Goal: Use online tool/utility: Utilize a website feature to perform a specific function

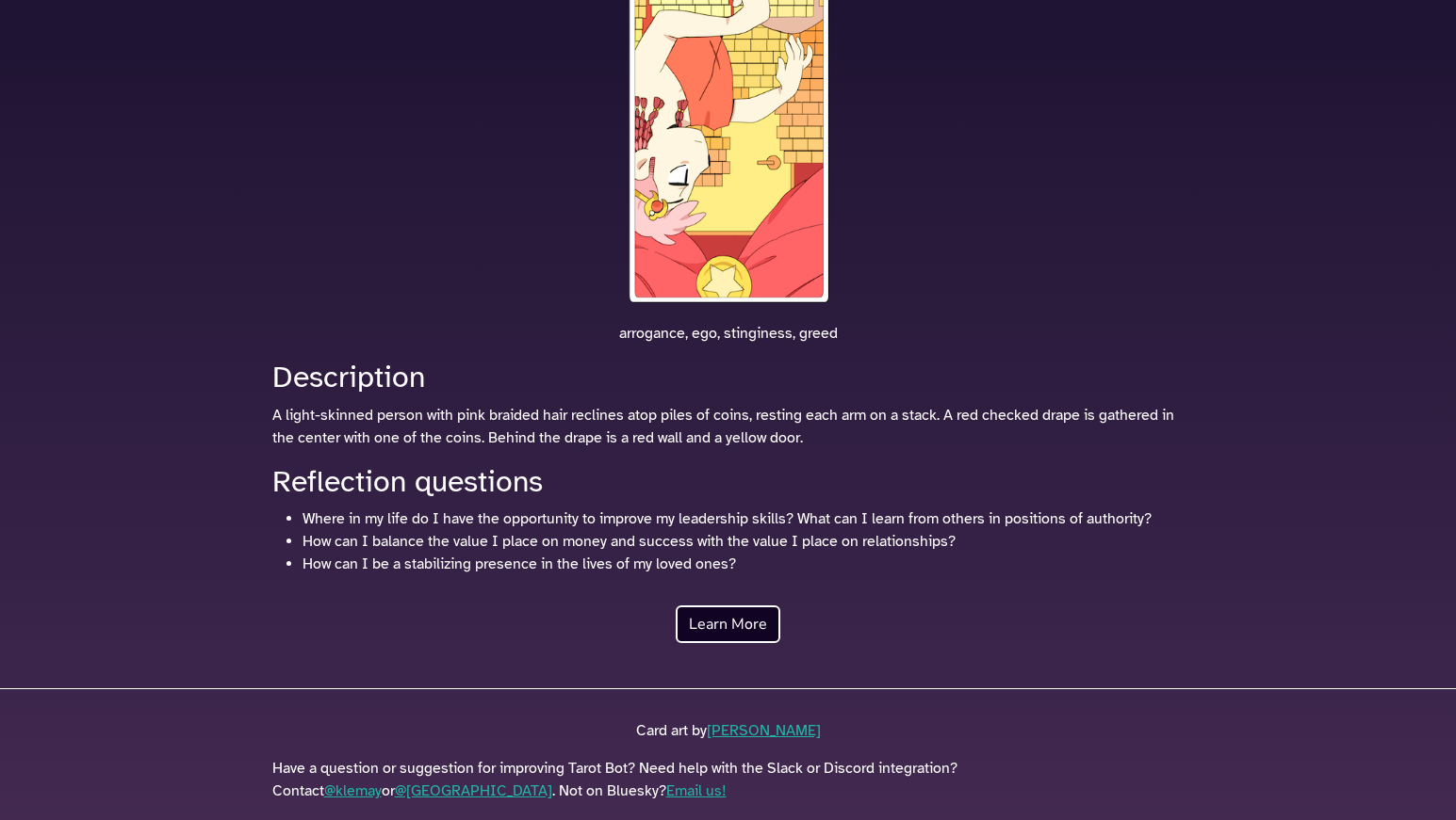
scroll to position [425, 0]
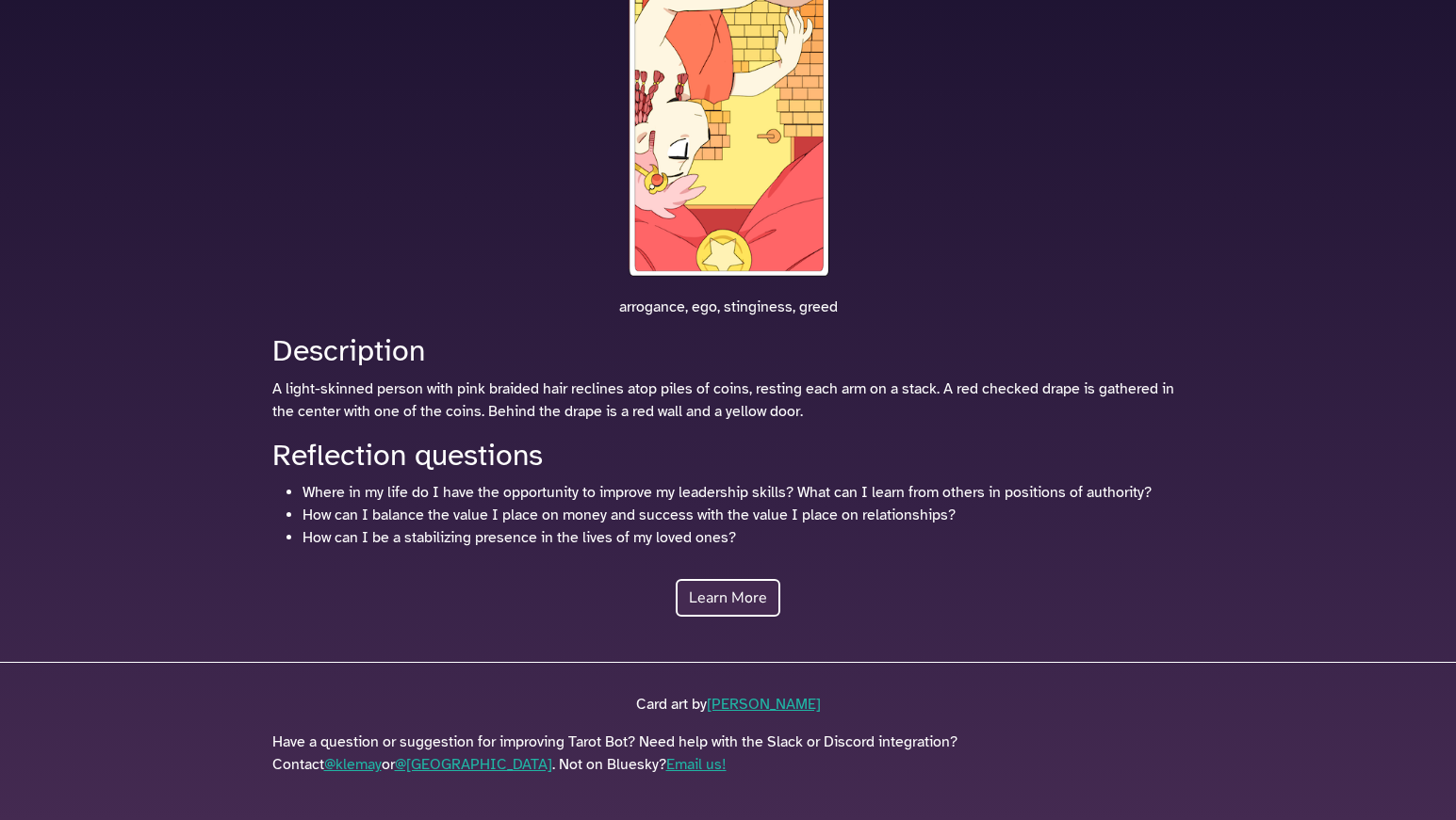
click at [748, 595] on link "Learn More" at bounding box center [728, 598] width 105 height 38
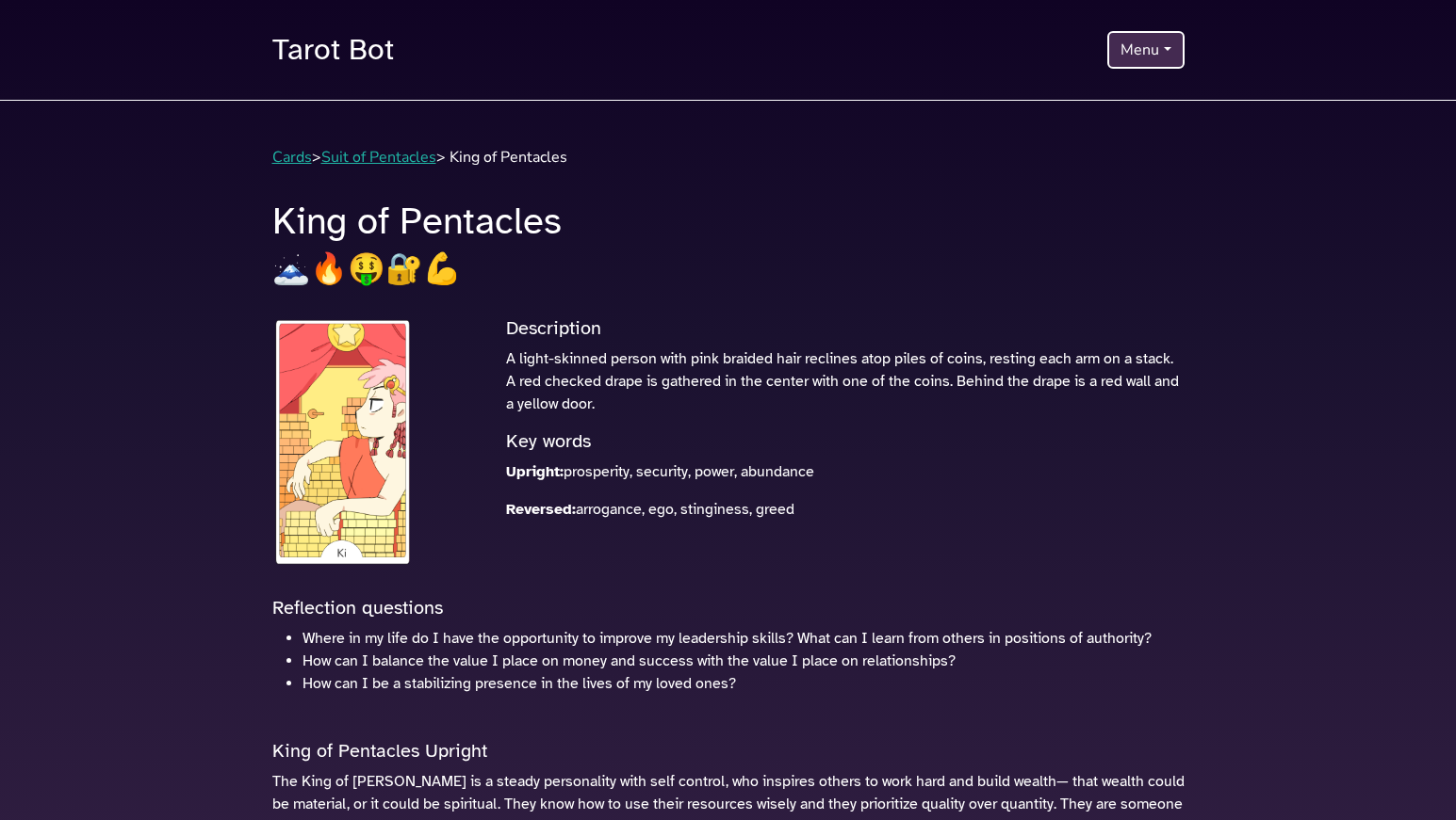
click at [1132, 62] on button "Menu" at bounding box center [1145, 50] width 76 height 38
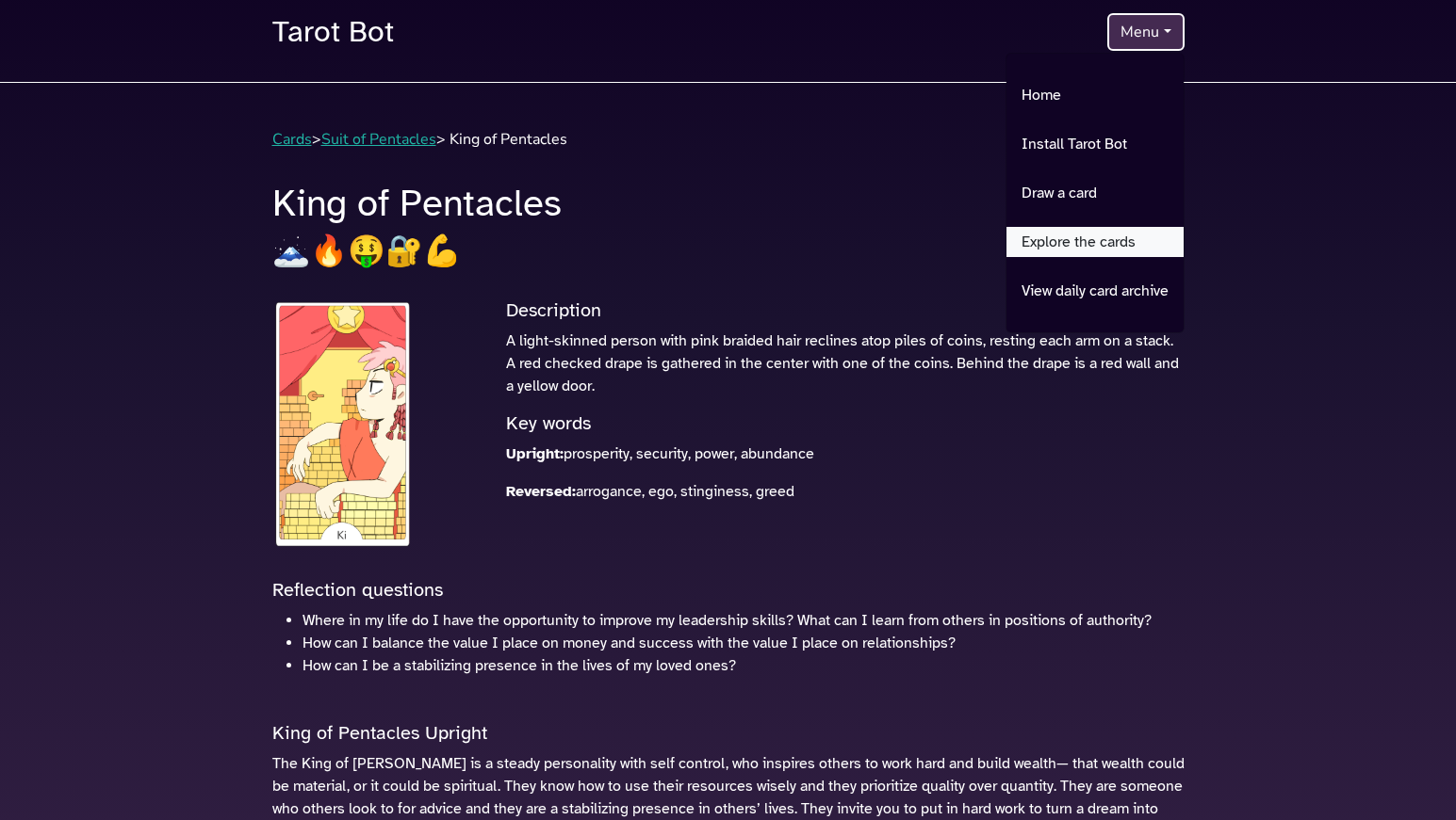
scroll to position [24, 0]
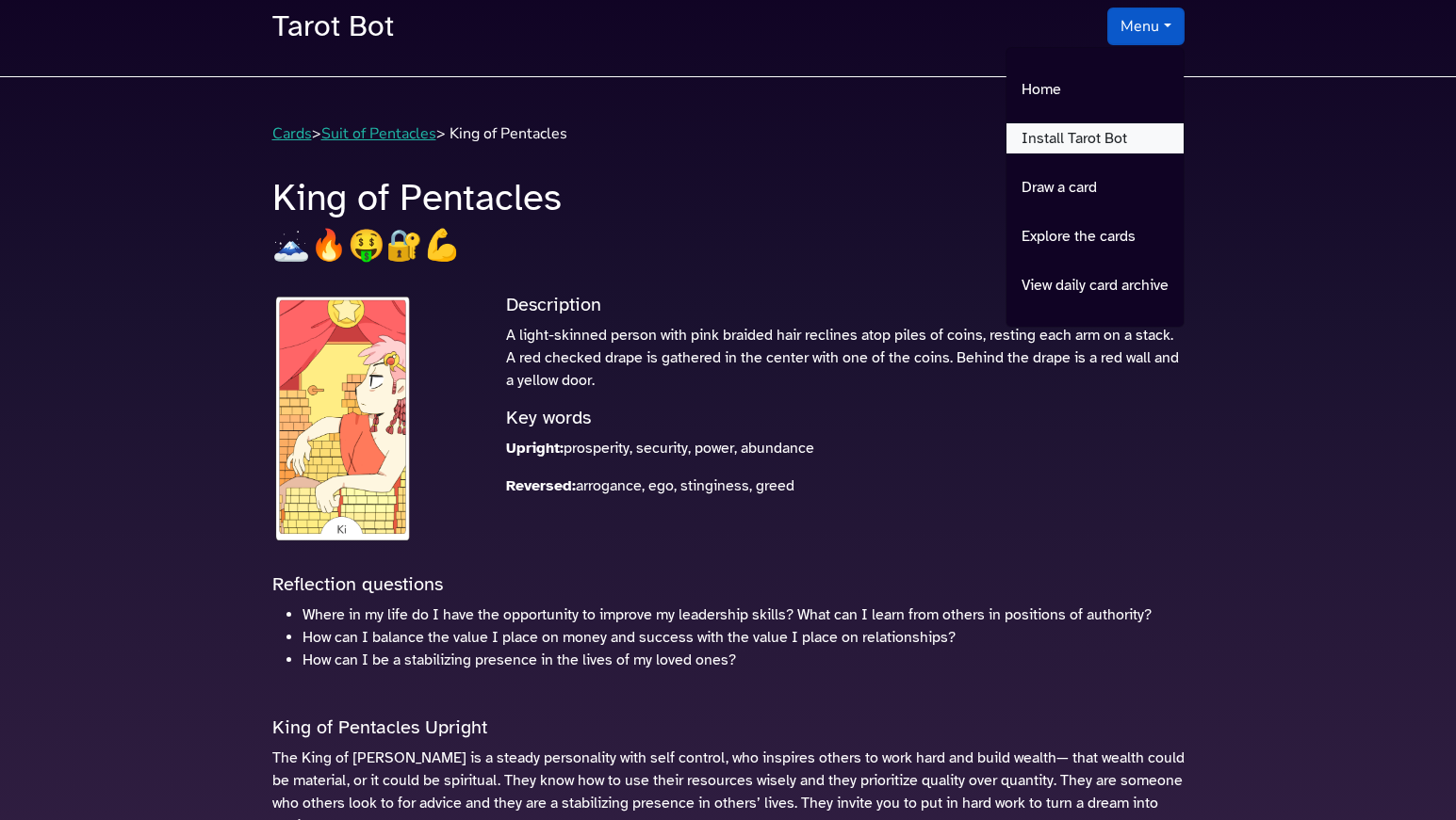
click at [1106, 147] on link "Install Tarot Bot" at bounding box center [1095, 139] width 177 height 30
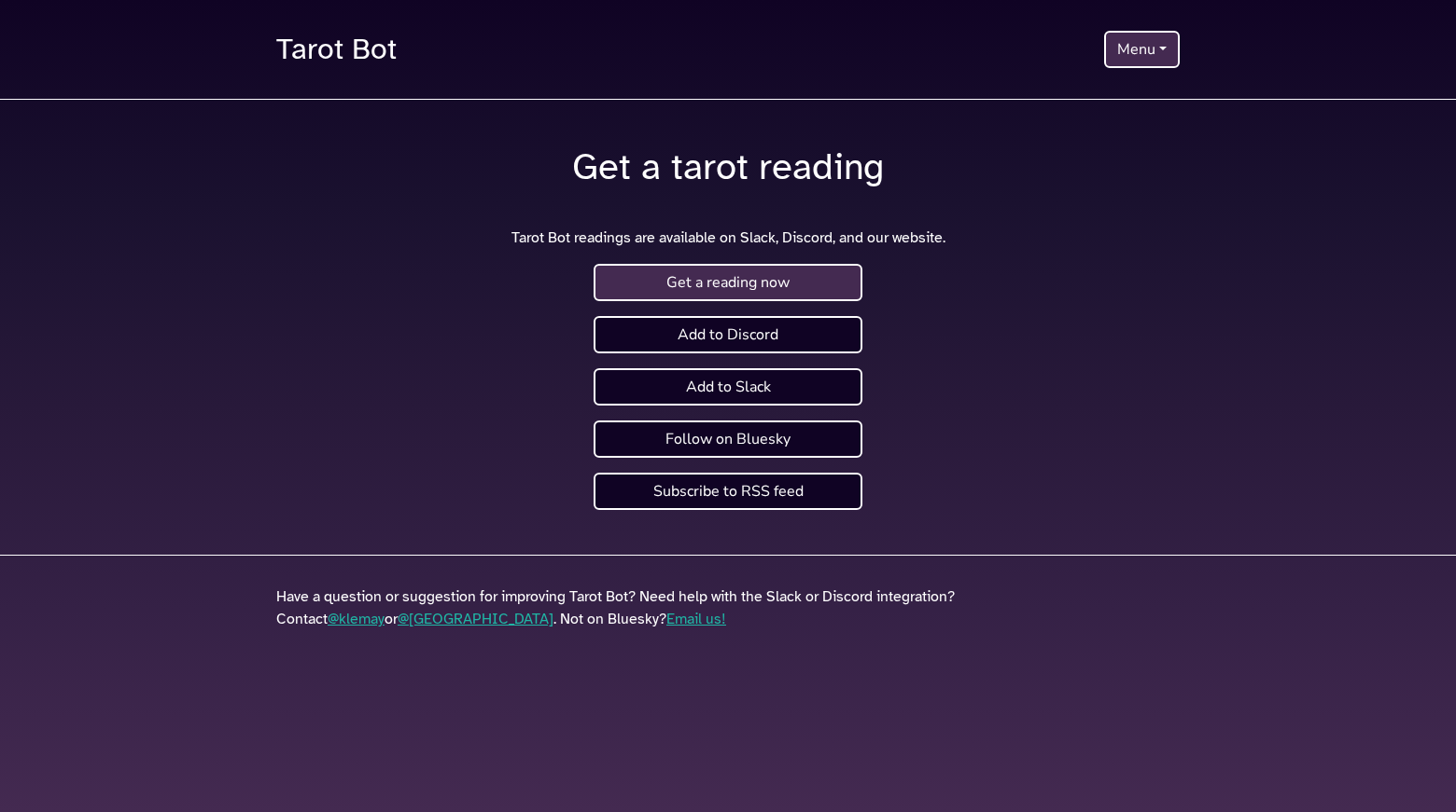
click at [848, 285] on link "Get a reading now" at bounding box center [728, 283] width 269 height 38
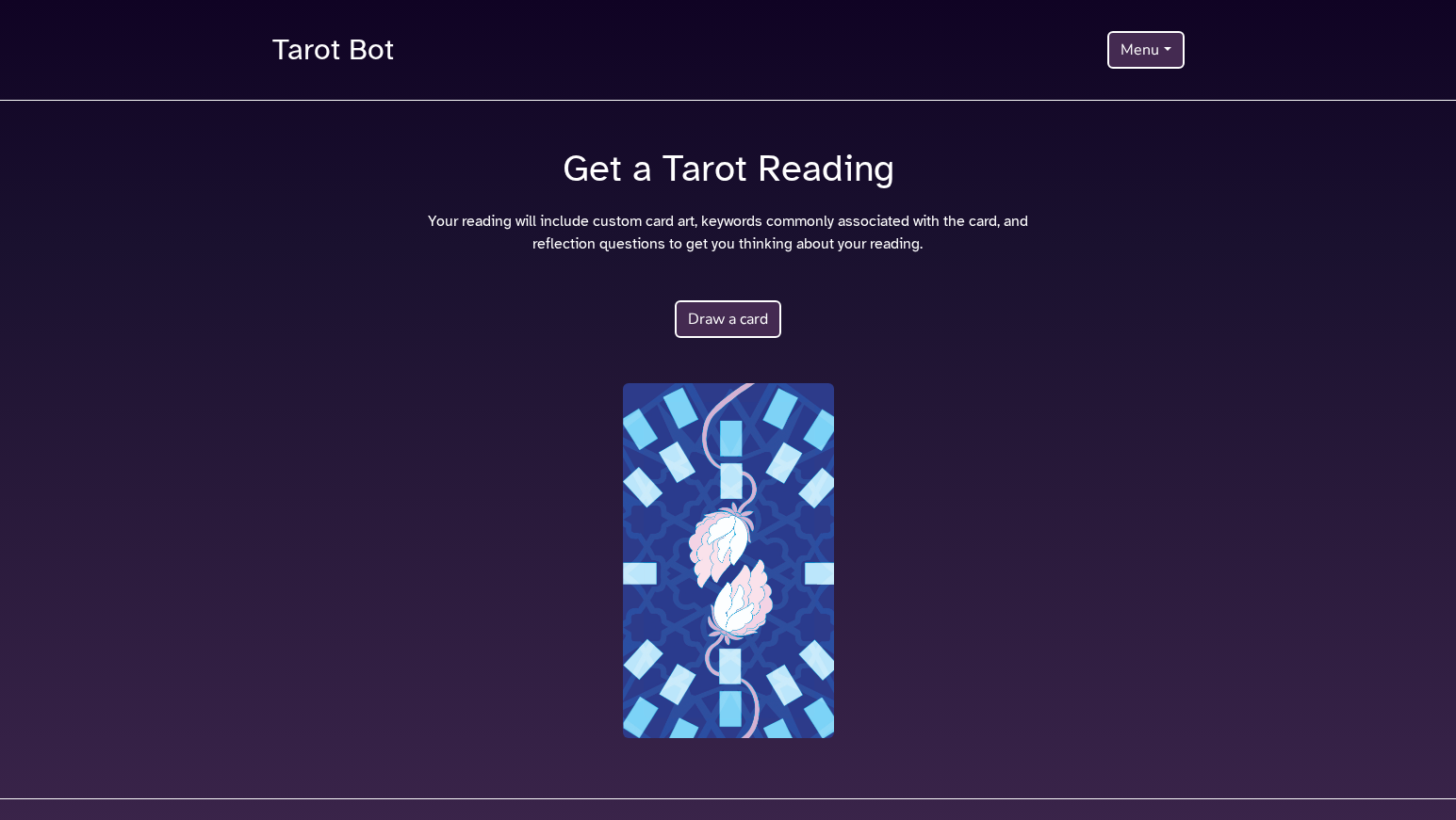
click at [733, 315] on button "Draw a card" at bounding box center [728, 320] width 107 height 38
